Goal: Information Seeking & Learning: Learn about a topic

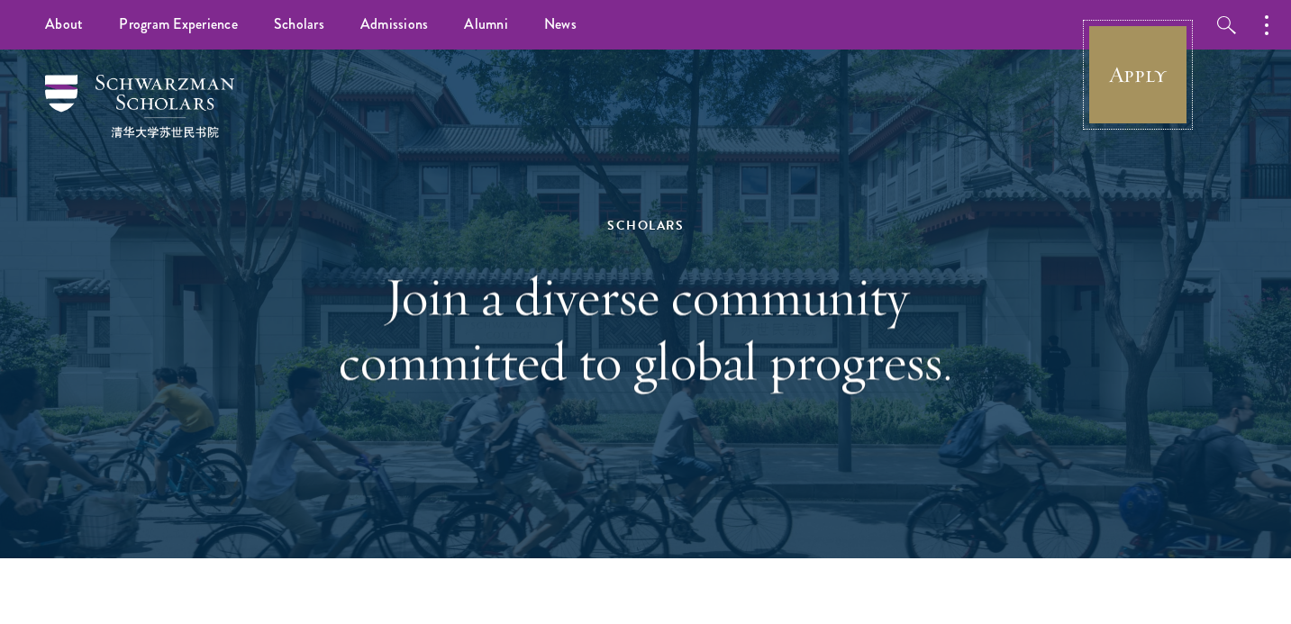
click at [1162, 79] on link "Apply" at bounding box center [1138, 74] width 101 height 101
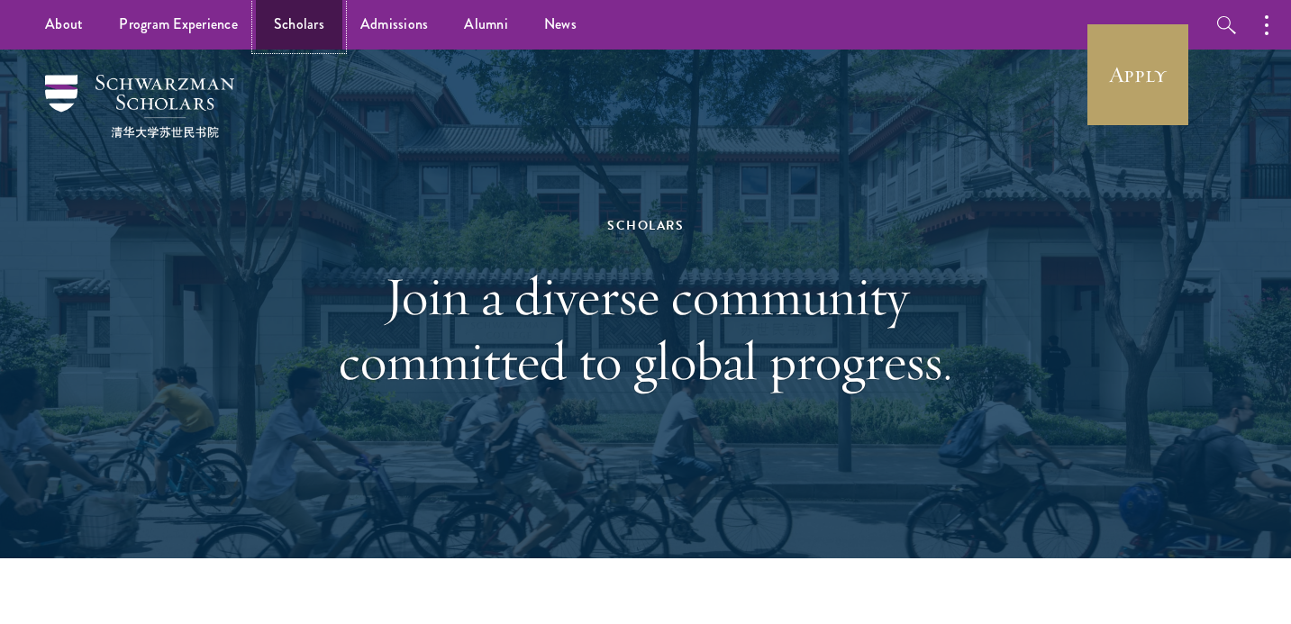
click at [310, 34] on link "Scholars" at bounding box center [299, 25] width 87 height 50
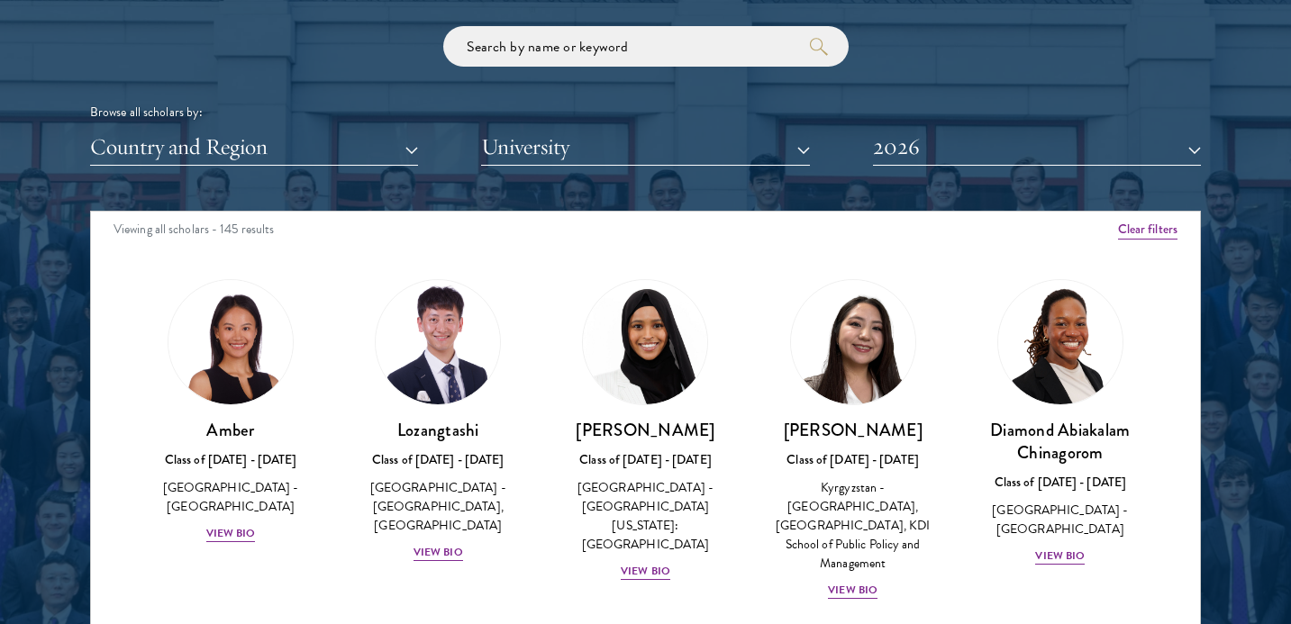
scroll to position [4, 0]
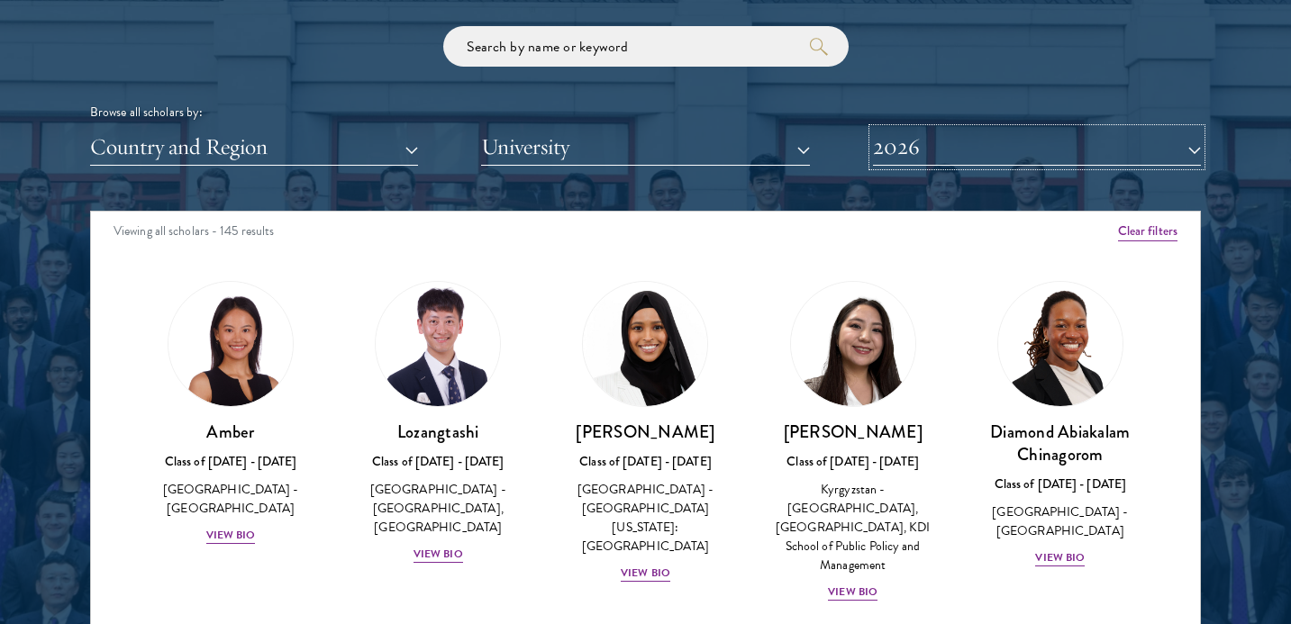
click at [902, 166] on button "2026" at bounding box center [1037, 147] width 328 height 37
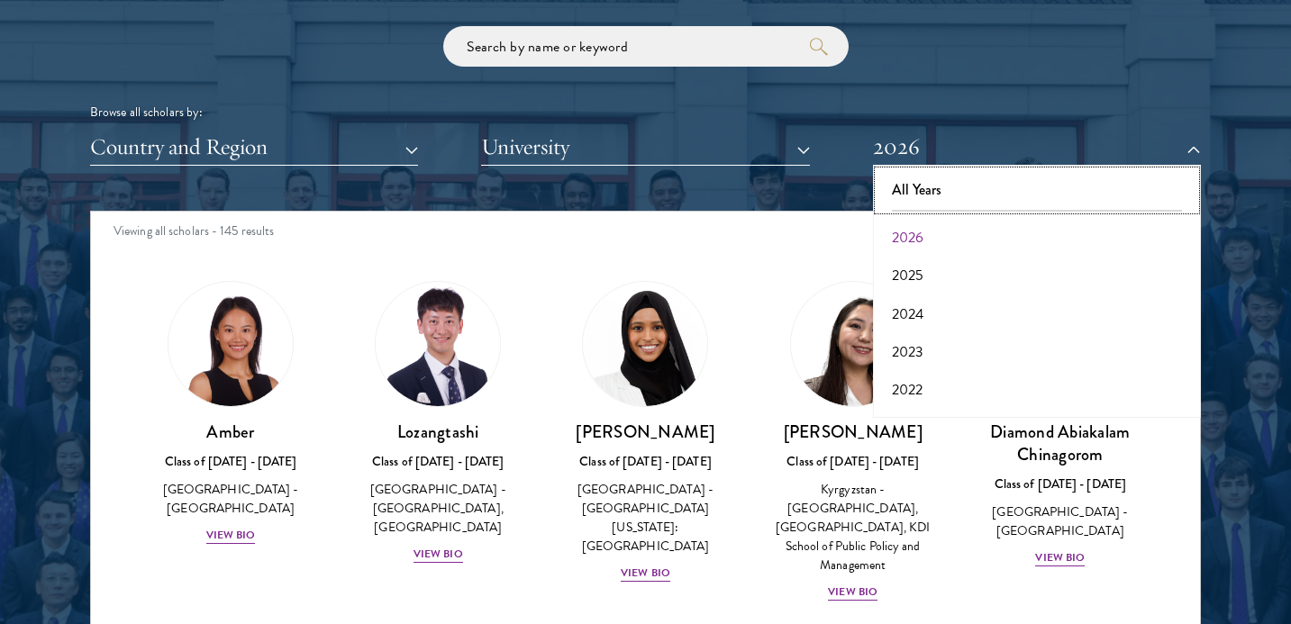
click at [910, 182] on button "All Years" at bounding box center [1037, 190] width 317 height 38
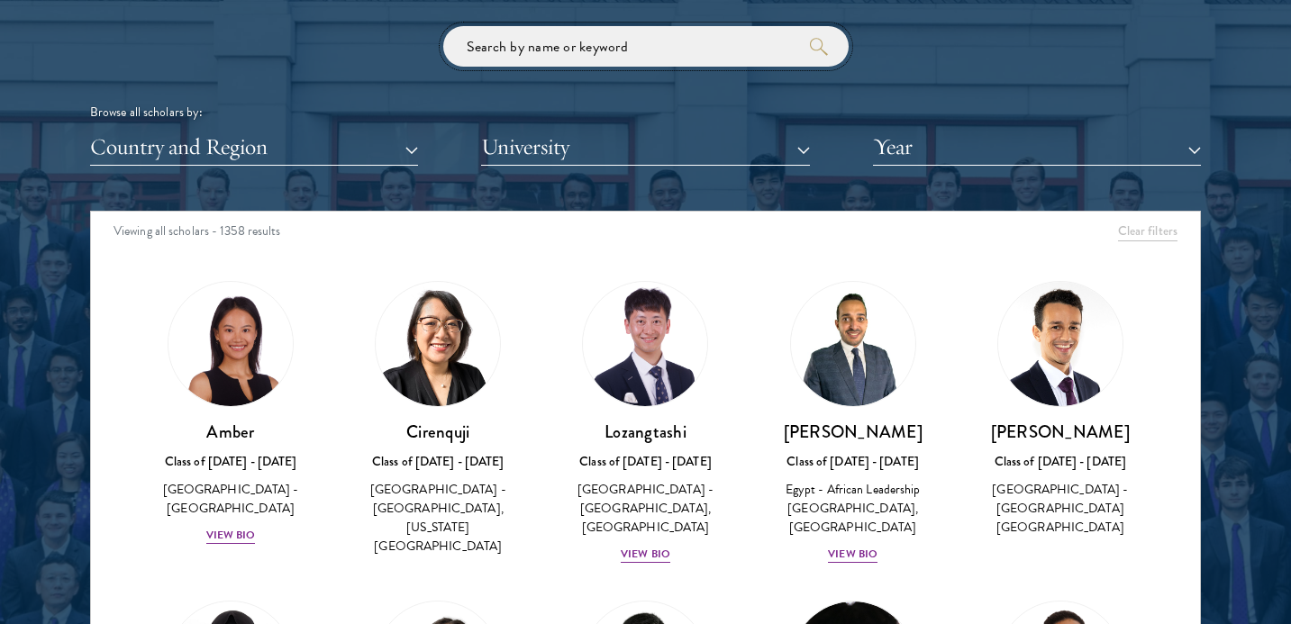
click at [632, 53] on input "search" at bounding box center [646, 46] width 406 height 41
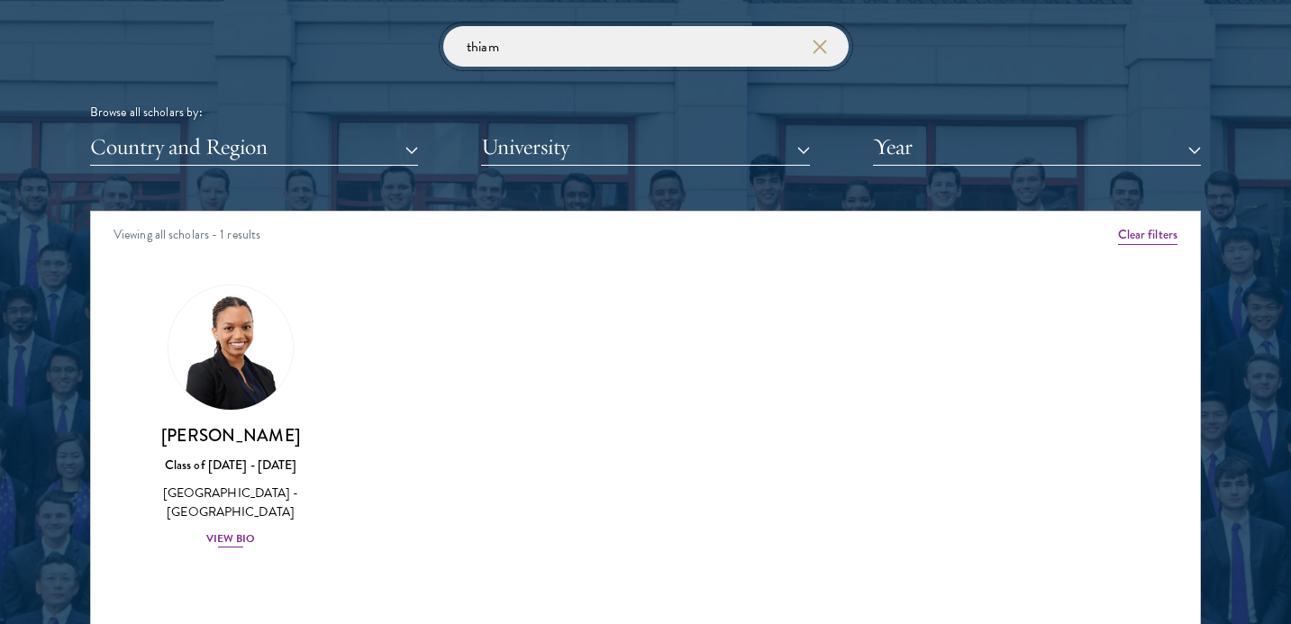
type input "thiam"
click at [221, 534] on div "View Bio" at bounding box center [231, 539] width 50 height 17
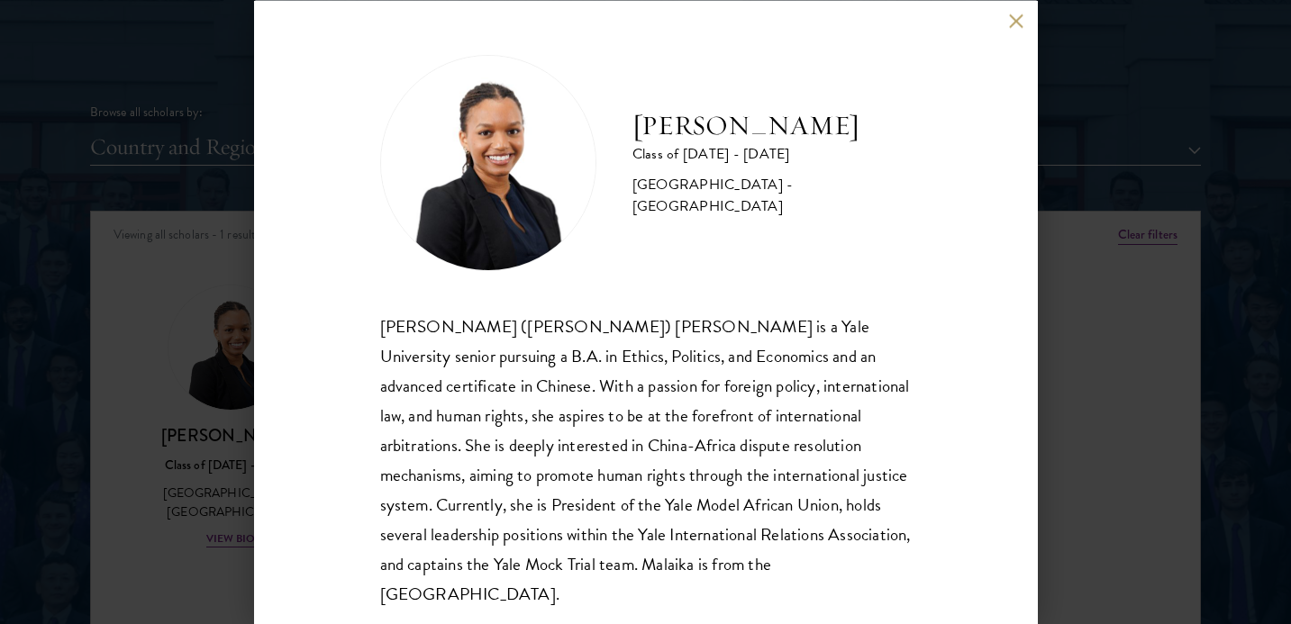
scroll to position [8, 0]
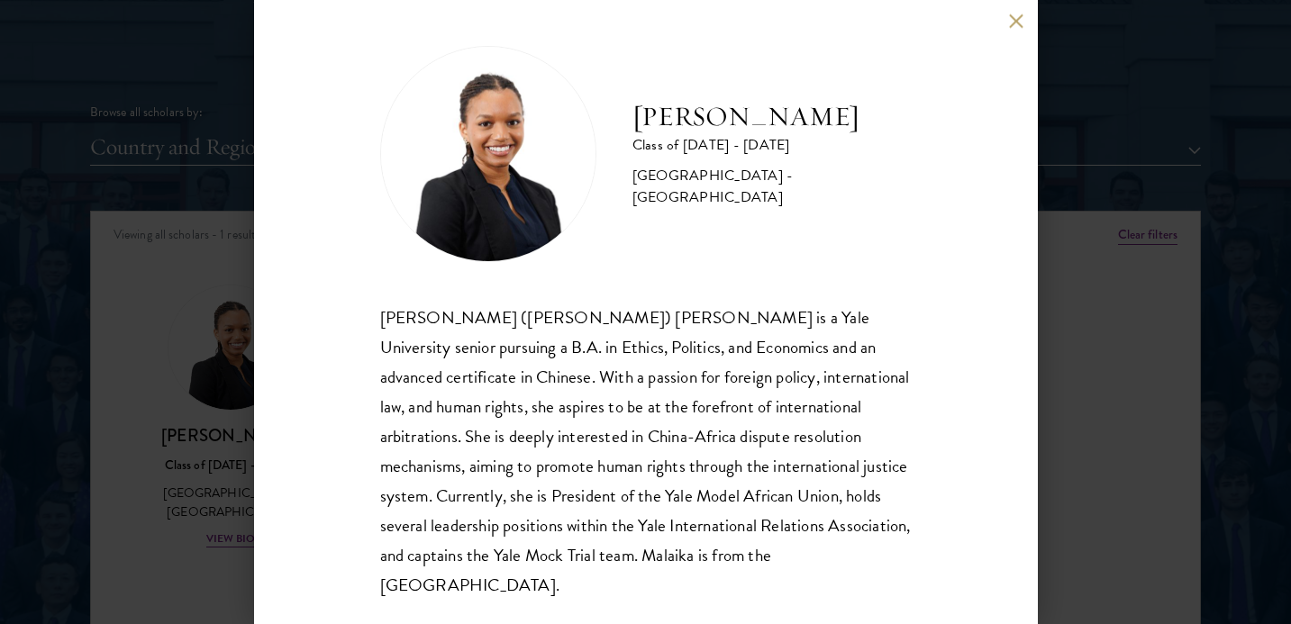
click at [262, 299] on div "[PERSON_NAME] Class of [DATE] - [DATE] [GEOGRAPHIC_DATA] - [GEOGRAPHIC_DATA] [P…" at bounding box center [646, 312] width 784 height 624
click at [1019, 18] on button at bounding box center [1016, 21] width 15 height 15
